Goal: Obtain resource: Obtain resource

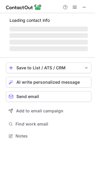
scroll to position [135, 95]
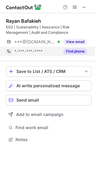
click at [79, 50] on button "Find phone" at bounding box center [76, 51] width 24 height 6
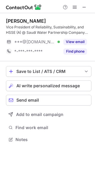
scroll to position [135, 95]
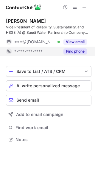
click at [78, 51] on button "Find phone" at bounding box center [76, 51] width 24 height 6
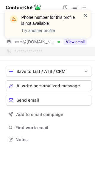
click at [88, 16] on span at bounding box center [86, 16] width 5 height 6
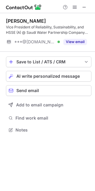
scroll to position [126, 95]
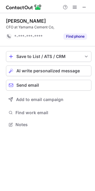
scroll to position [120, 95]
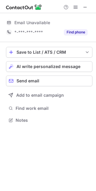
scroll to position [132, 96]
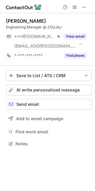
scroll to position [139, 95]
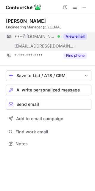
click at [76, 36] on button "View email" at bounding box center [76, 37] width 24 height 6
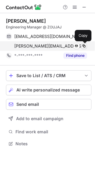
click at [84, 45] on span at bounding box center [84, 46] width 5 height 5
click at [83, 45] on span at bounding box center [84, 46] width 5 height 5
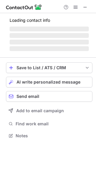
scroll to position [132, 96]
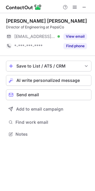
scroll to position [3, 3]
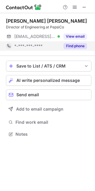
click at [83, 46] on button "Find phone" at bounding box center [76, 46] width 24 height 6
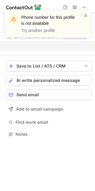
scroll to position [120, 95]
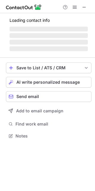
scroll to position [135, 95]
